Goal: Use online tool/utility: Utilize a website feature to perform a specific function

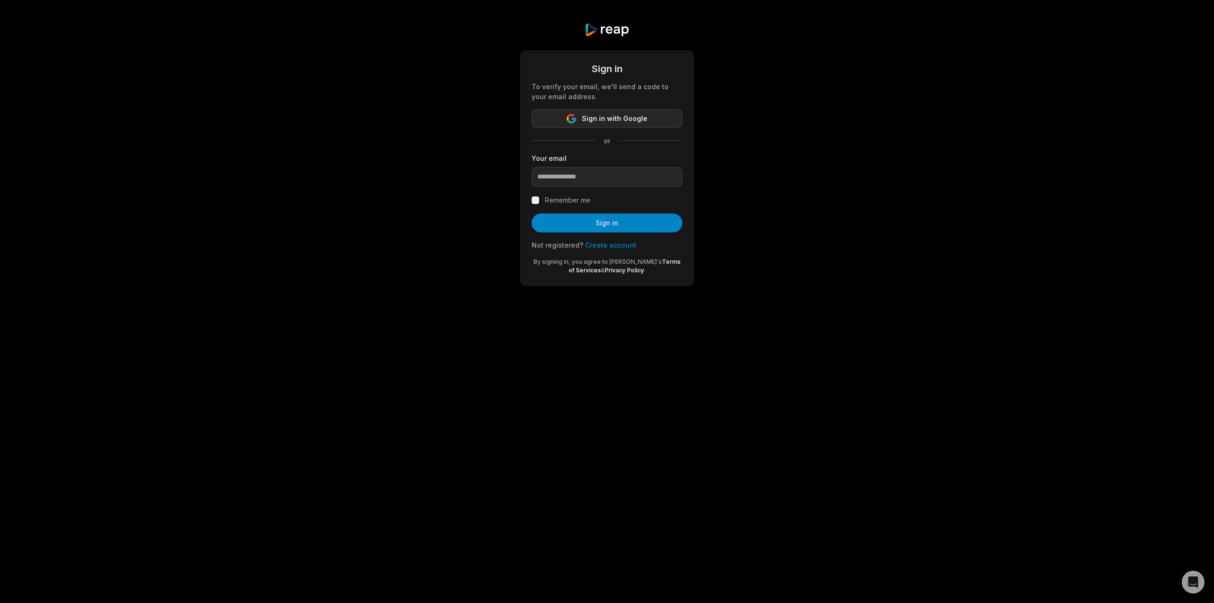
click at [621, 118] on span "Sign in with Google" at bounding box center [614, 118] width 65 height 11
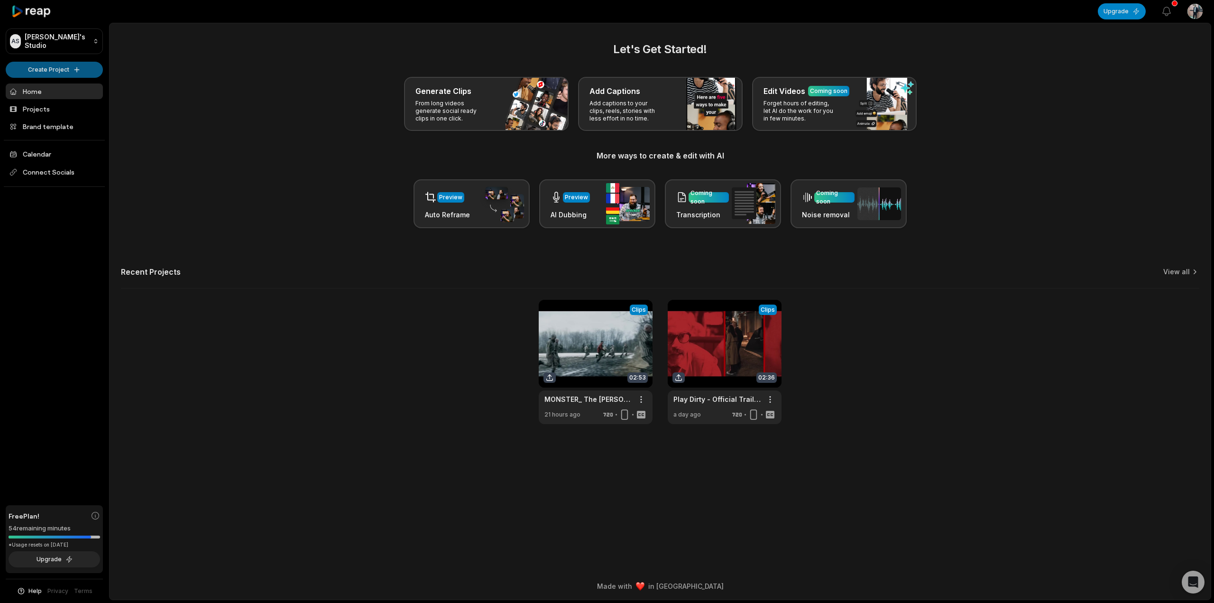
click at [58, 71] on html "AS Abdelkader's Studio Create Project Home Projects Brand template Calendar Con…" at bounding box center [607, 301] width 1214 height 603
click at [56, 93] on link "Create Clips" at bounding box center [54, 90] width 92 height 16
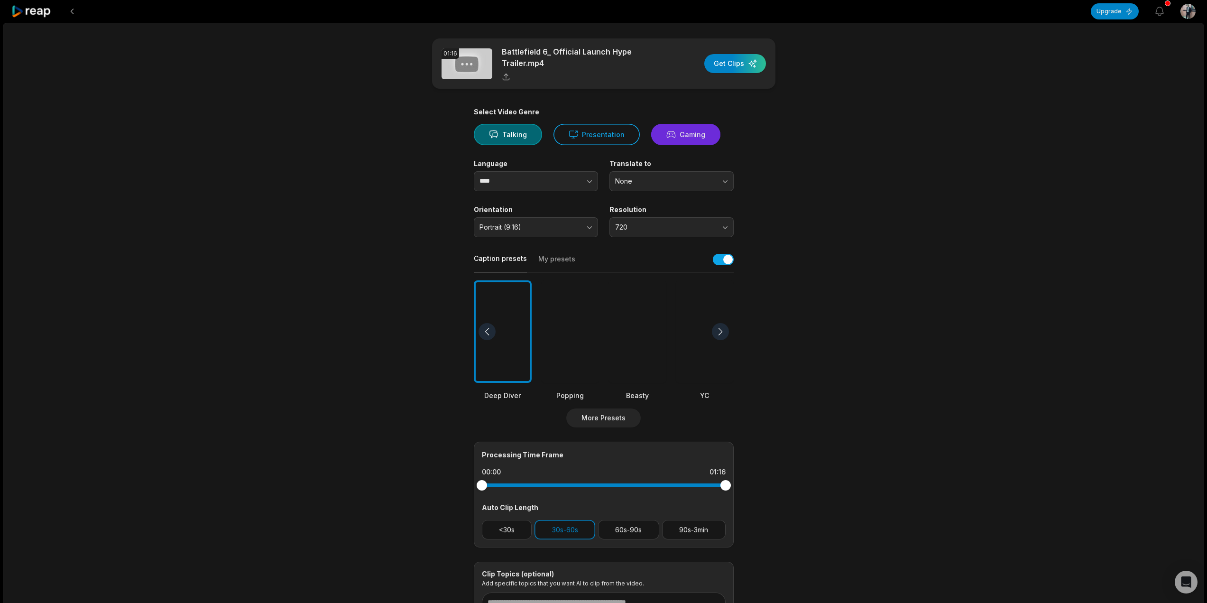
click at [664, 139] on button "Gaming" at bounding box center [685, 134] width 69 height 21
click at [727, 64] on div "button" at bounding box center [735, 63] width 62 height 19
click at [701, 129] on button "Gaming" at bounding box center [685, 134] width 69 height 21
click at [729, 63] on div "button" at bounding box center [735, 63] width 62 height 19
click at [685, 24] on icon "button" at bounding box center [688, 23] width 9 height 9
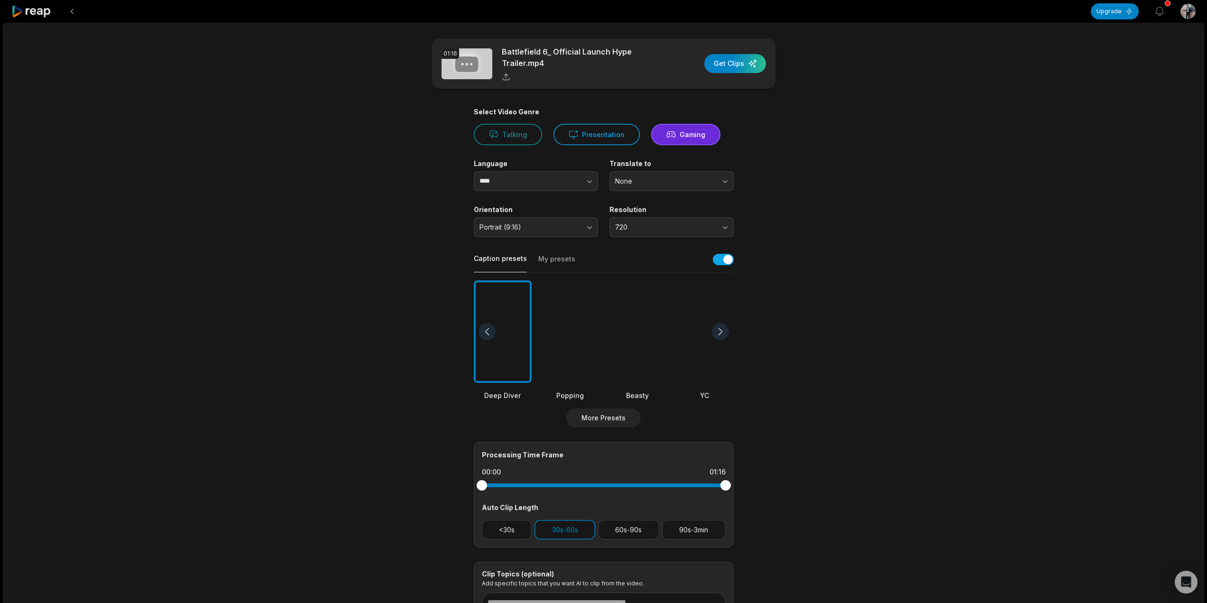
click at [35, 12] on icon at bounding box center [31, 11] width 40 height 13
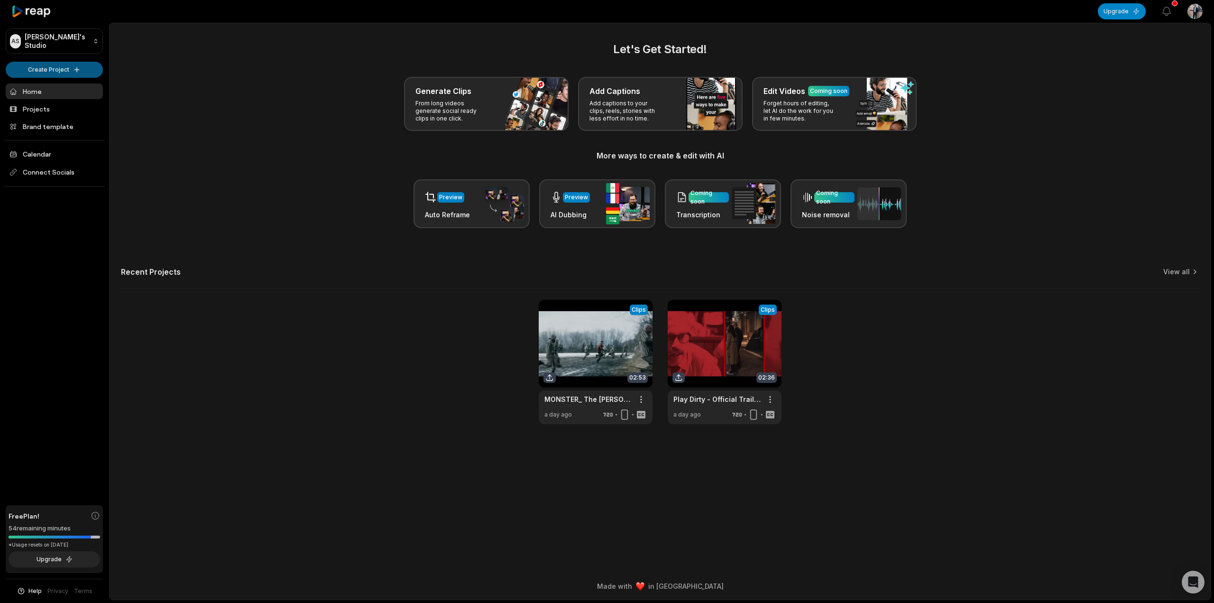
click at [57, 72] on html "AS [PERSON_NAME]'s Studio Create Project Home Projects Brand template Calendar …" at bounding box center [607, 301] width 1214 height 603
click at [61, 86] on link "Create Clips" at bounding box center [54, 90] width 92 height 16
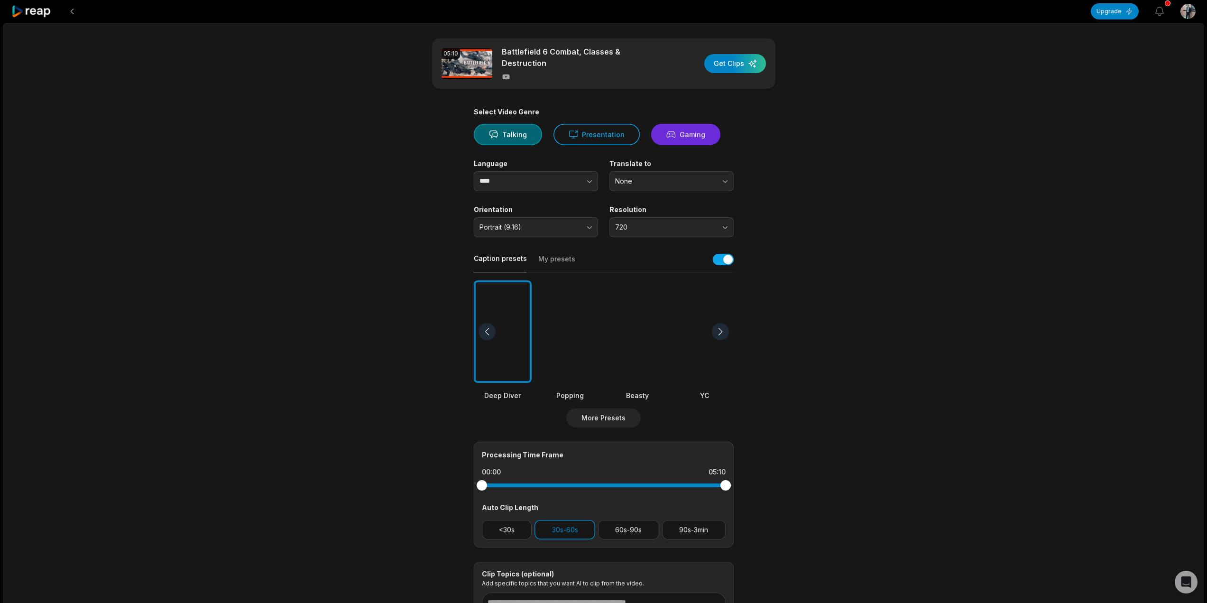
click at [679, 132] on button "Gaming" at bounding box center [685, 134] width 69 height 21
click at [670, 177] on span "None" at bounding box center [665, 181] width 100 height 9
drag, startPoint x: 643, startPoint y: 210, endPoint x: 650, endPoint y: 210, distance: 7.1
click at [643, 213] on div "English" at bounding box center [672, 221] width 120 height 16
click at [727, 61] on div "button" at bounding box center [735, 63] width 62 height 19
